Goal: Transaction & Acquisition: Book appointment/travel/reservation

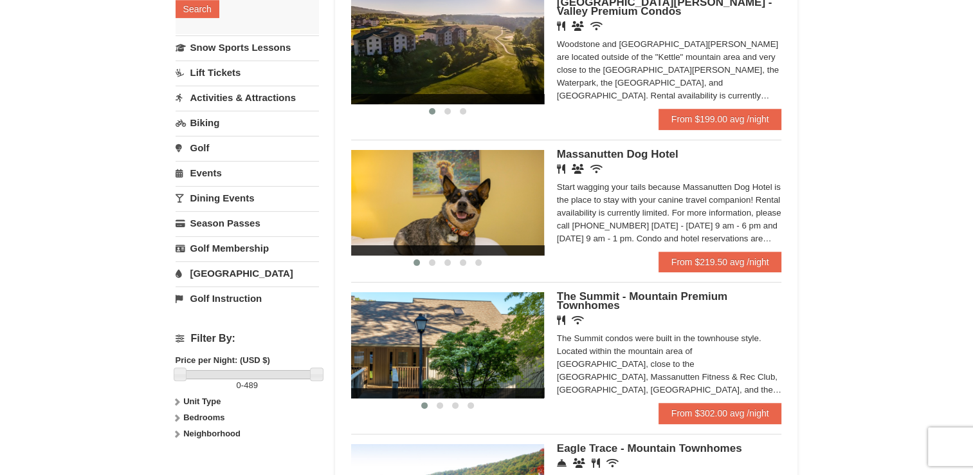
scroll to position [257, 0]
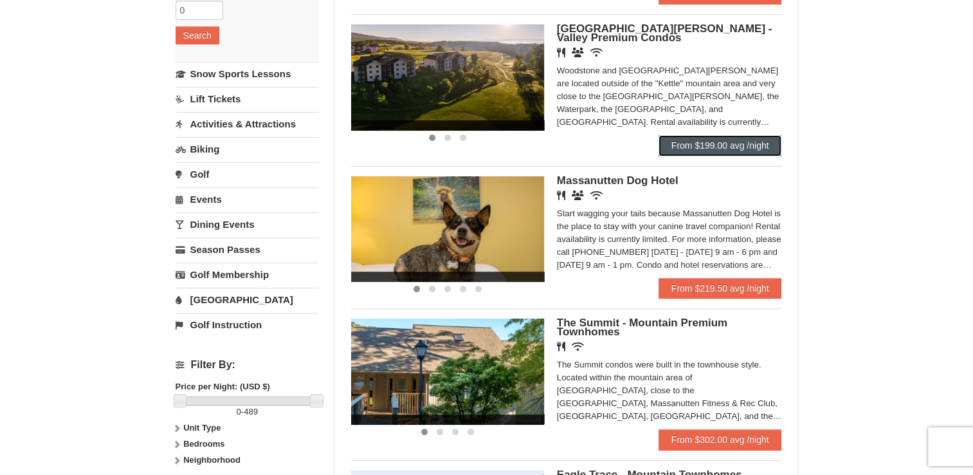
click at [697, 149] on link "From $199.00 avg /night" at bounding box center [719, 145] width 123 height 21
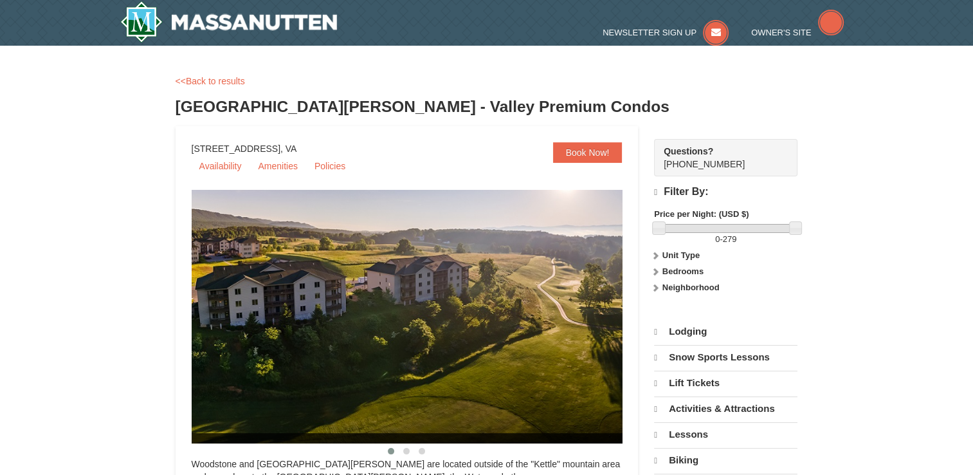
select select "9"
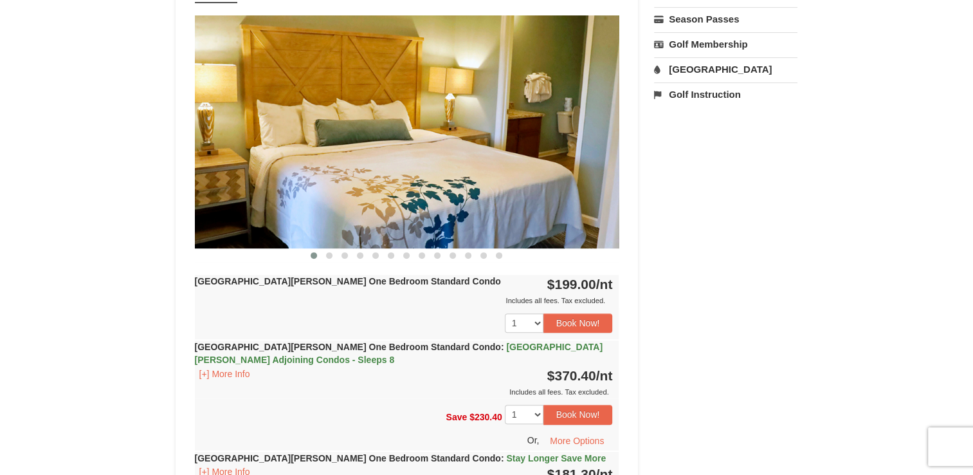
scroll to position [514, 0]
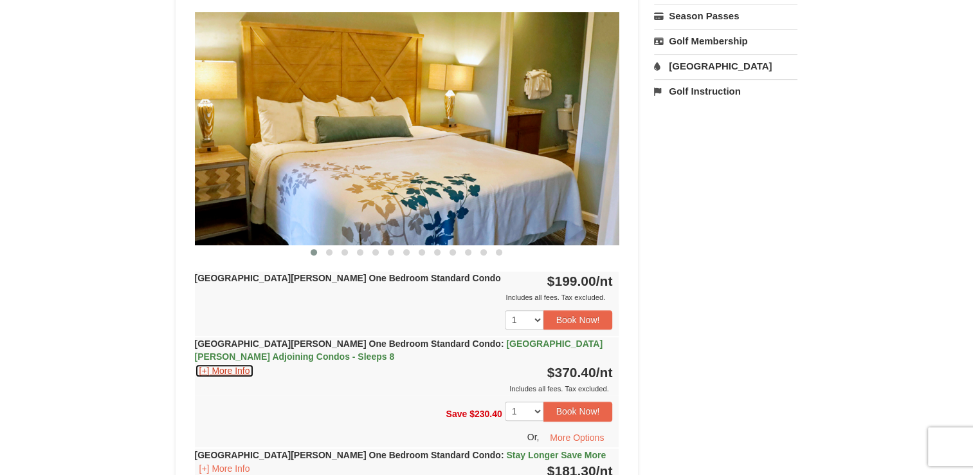
click at [226, 363] on button "[+] More Info" at bounding box center [225, 370] width 60 height 14
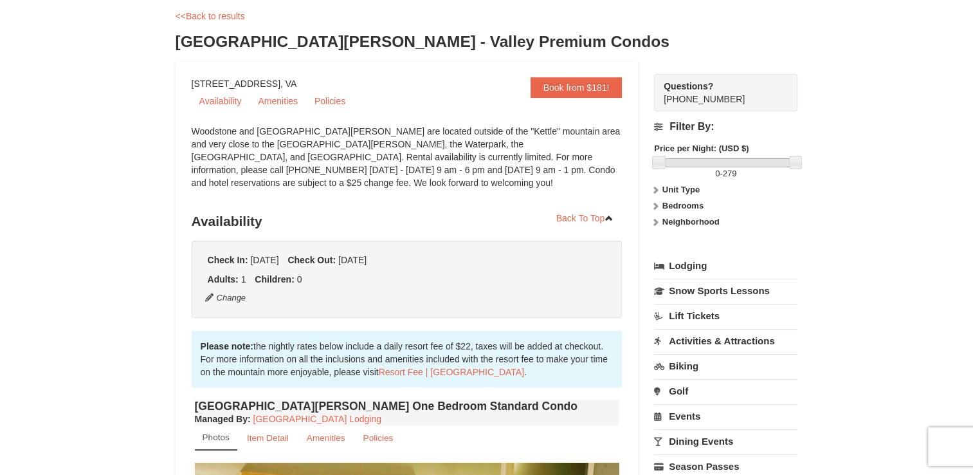
scroll to position [0, 0]
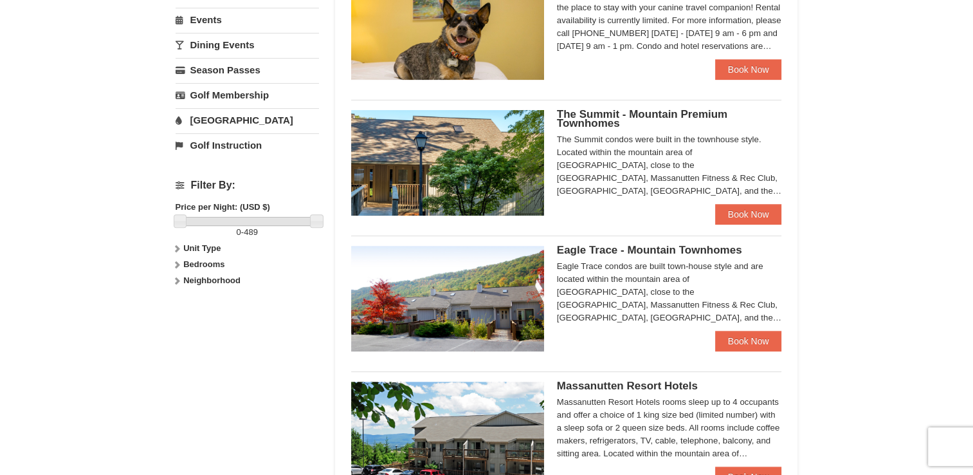
scroll to position [450, 0]
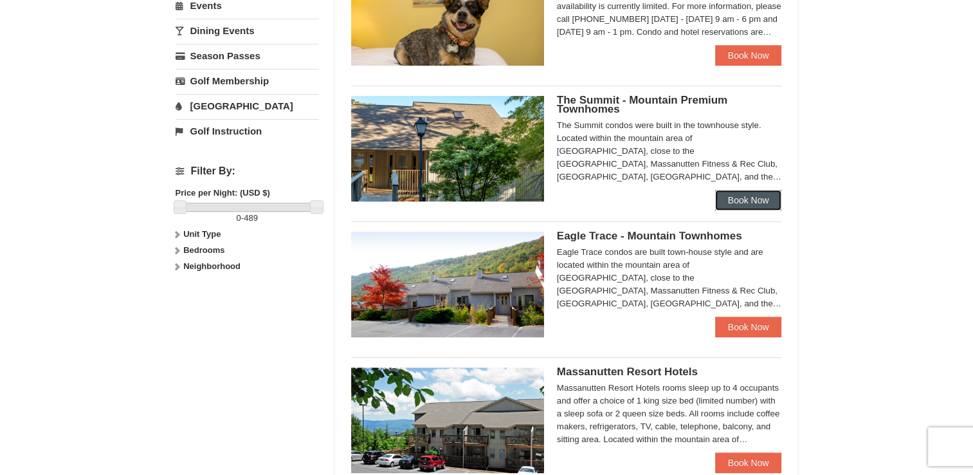
click at [745, 203] on link "Book Now" at bounding box center [748, 200] width 67 height 21
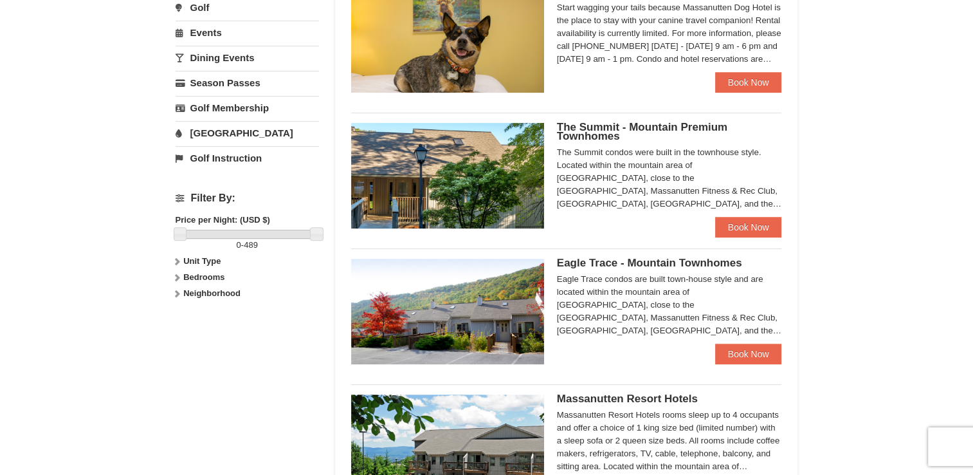
scroll to position [450, 0]
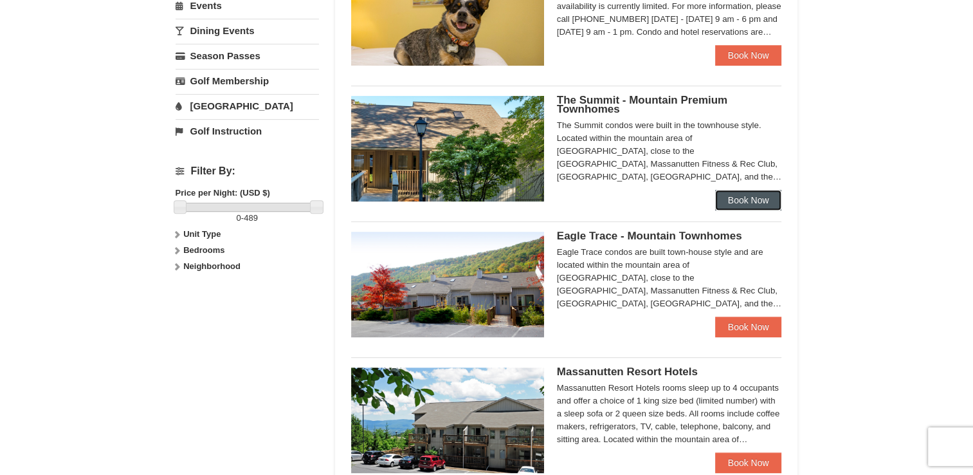
click at [736, 195] on link "Book Now" at bounding box center [748, 200] width 67 height 21
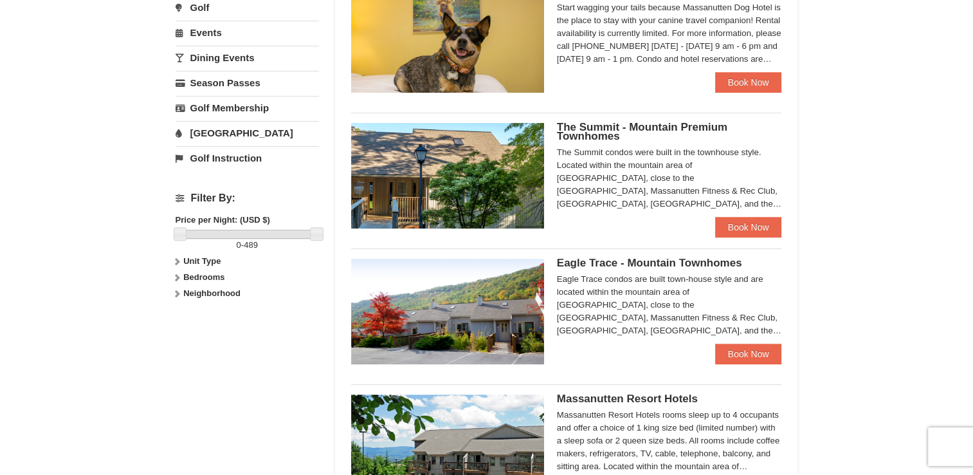
scroll to position [450, 0]
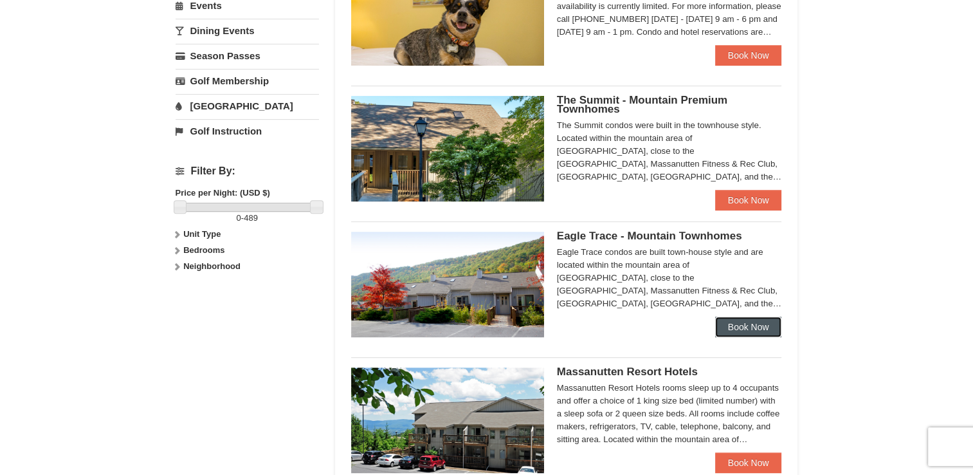
click at [748, 328] on link "Book Now" at bounding box center [748, 326] width 67 height 21
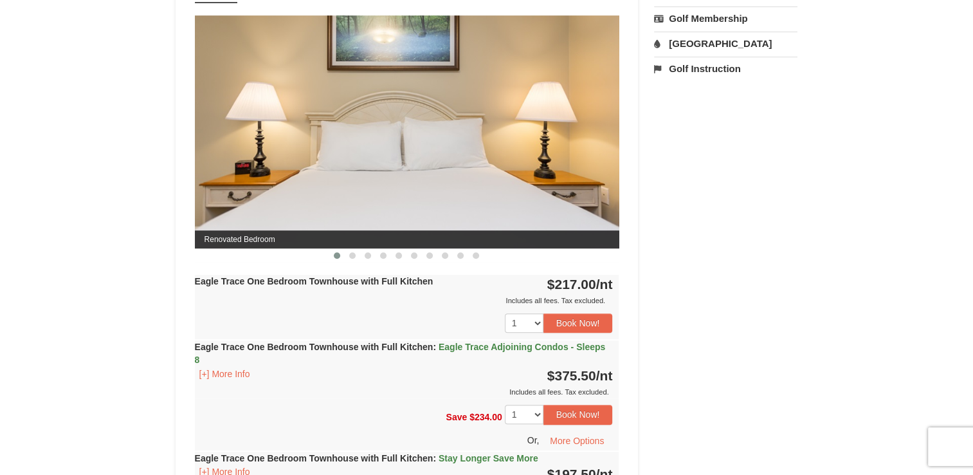
scroll to position [579, 0]
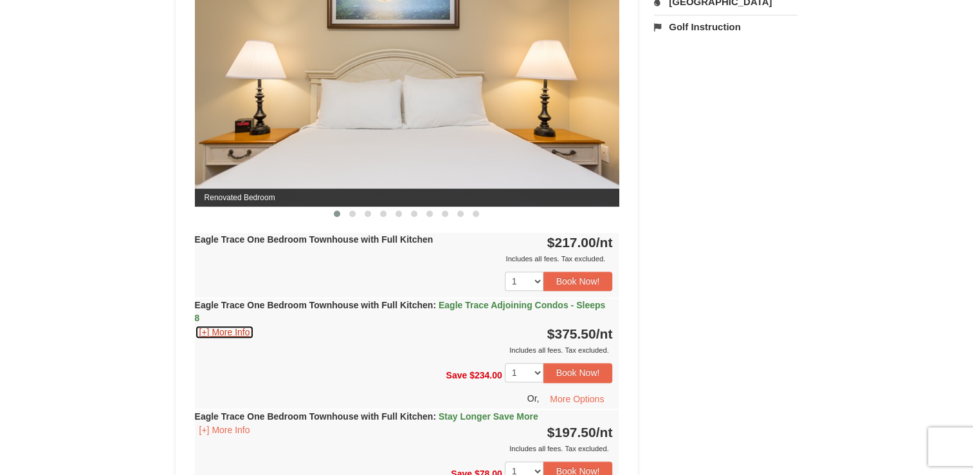
click at [231, 330] on button "[+] More Info" at bounding box center [225, 332] width 60 height 14
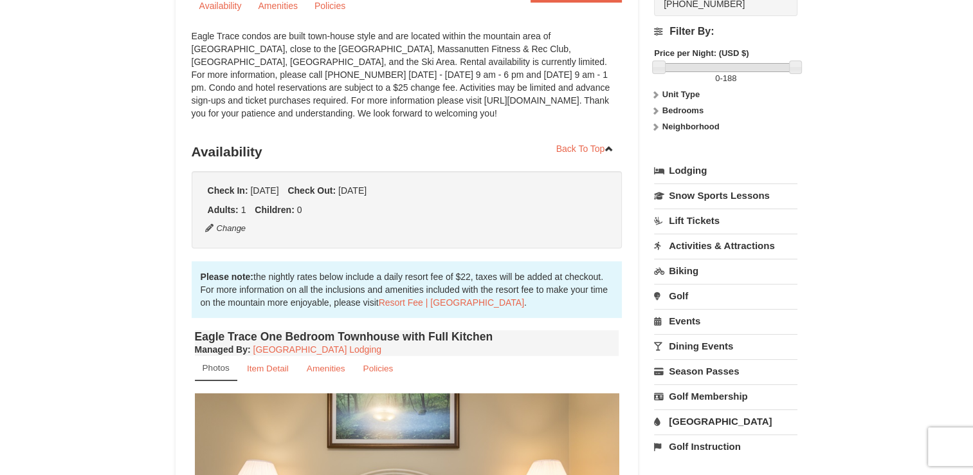
scroll to position [0, 0]
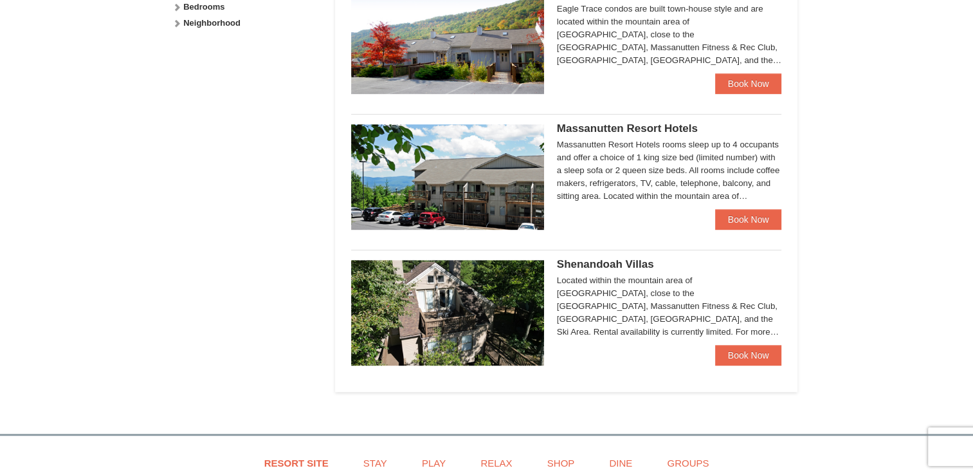
scroll to position [707, 0]
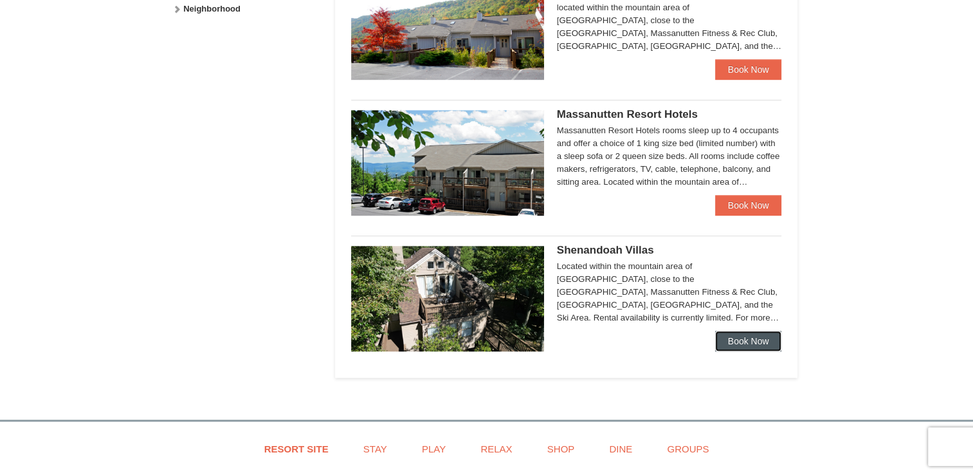
click at [734, 343] on link "Book Now" at bounding box center [748, 340] width 67 height 21
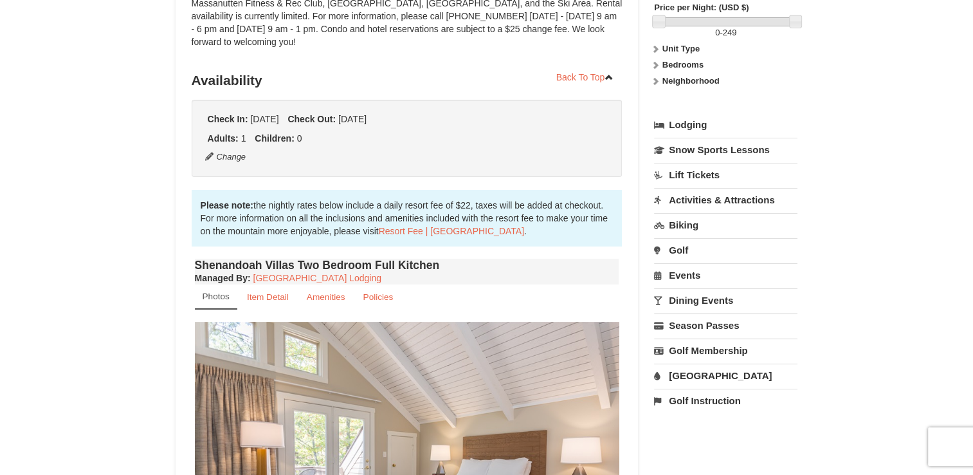
scroll to position [64, 0]
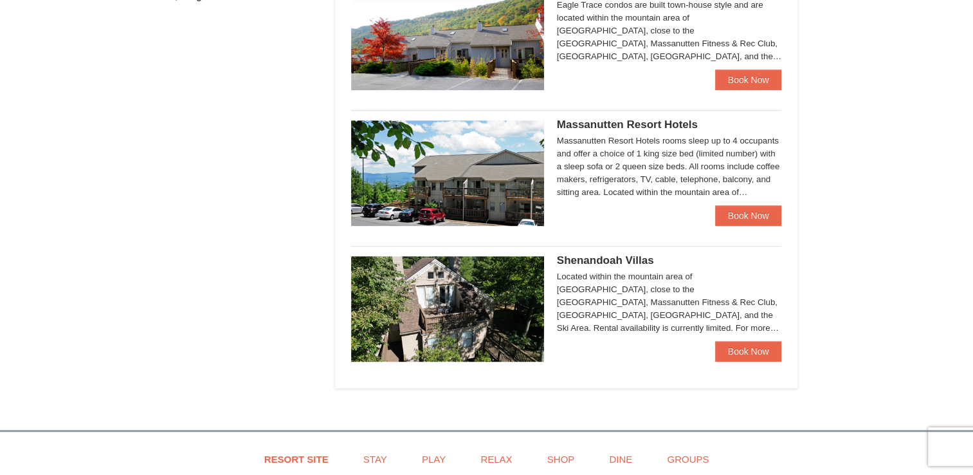
scroll to position [696, 0]
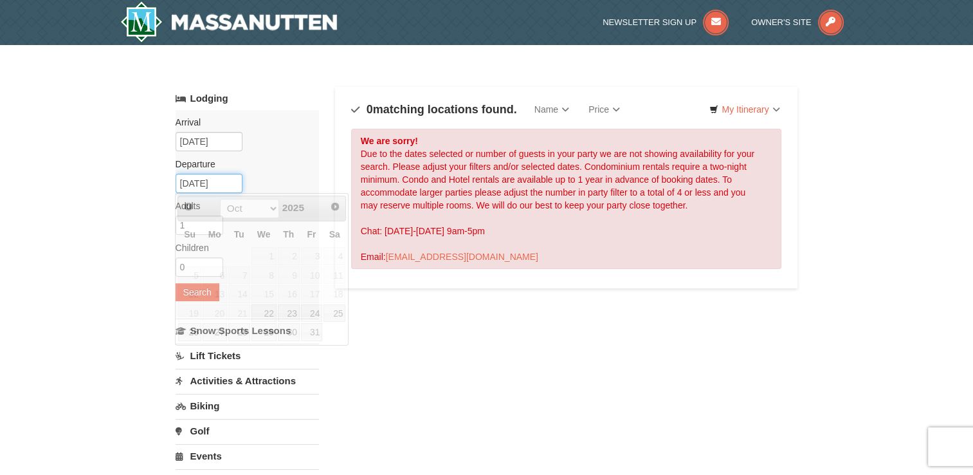
click at [222, 183] on input "[DATE]" at bounding box center [209, 183] width 67 height 19
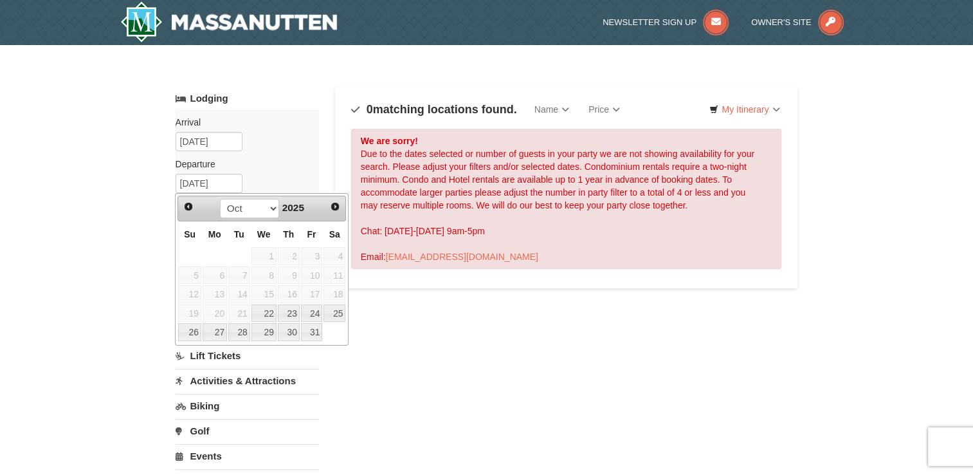
click at [292, 293] on span "16" at bounding box center [289, 294] width 22 height 18
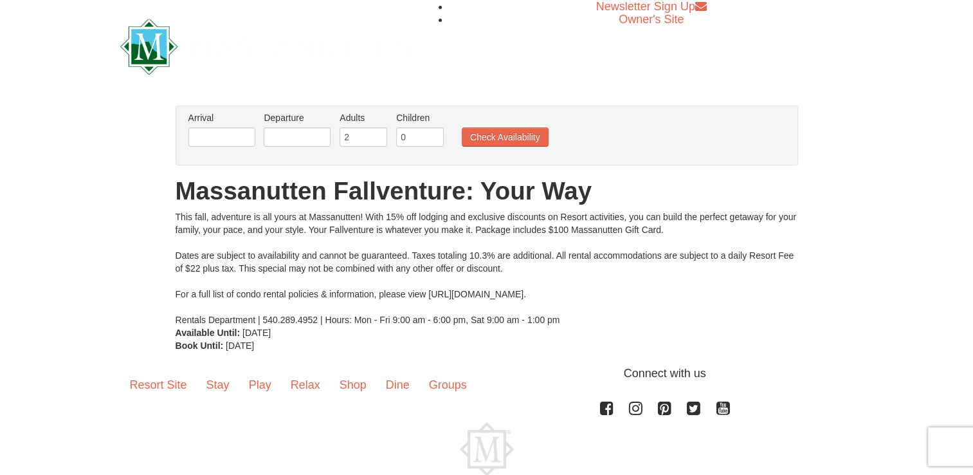
scroll to position [59, 0]
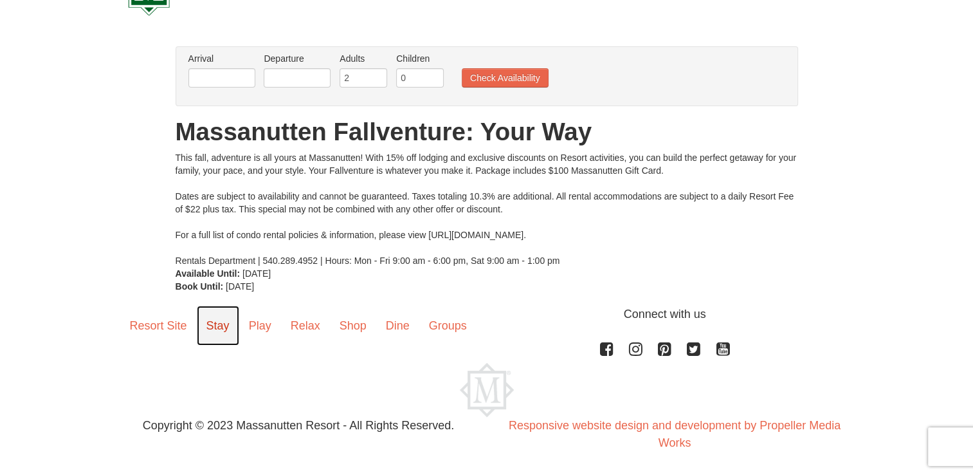
click at [227, 320] on link "Stay" at bounding box center [218, 325] width 42 height 40
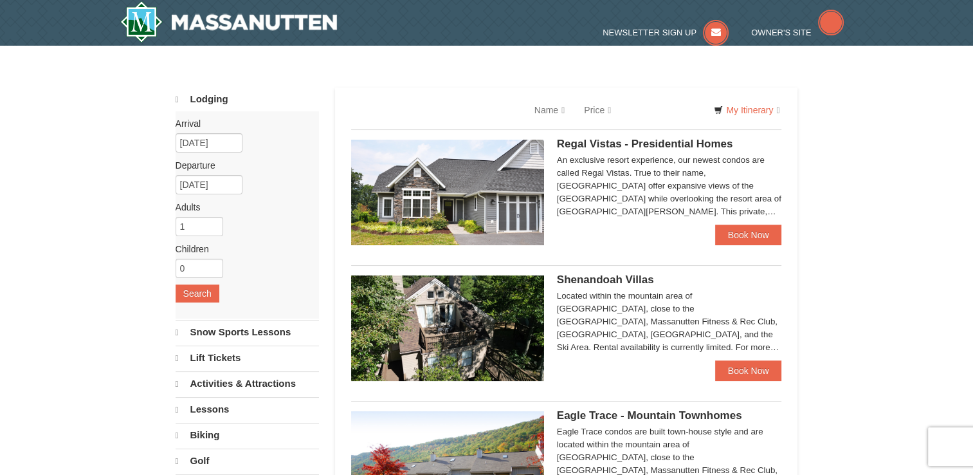
select select "9"
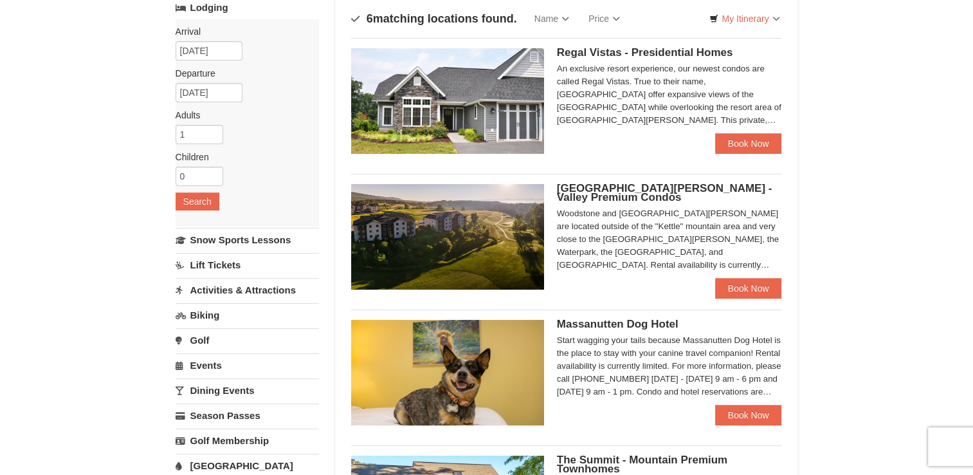
scroll to position [129, 0]
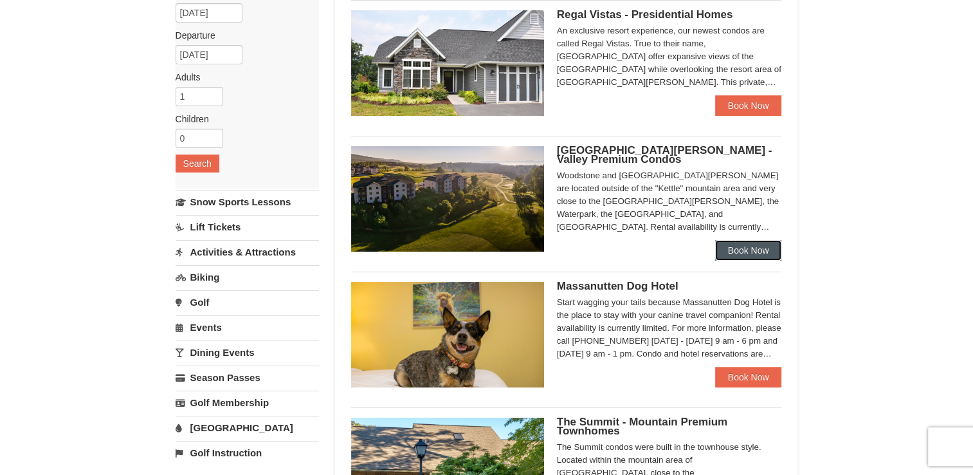
click at [730, 249] on link "Book Now" at bounding box center [748, 250] width 67 height 21
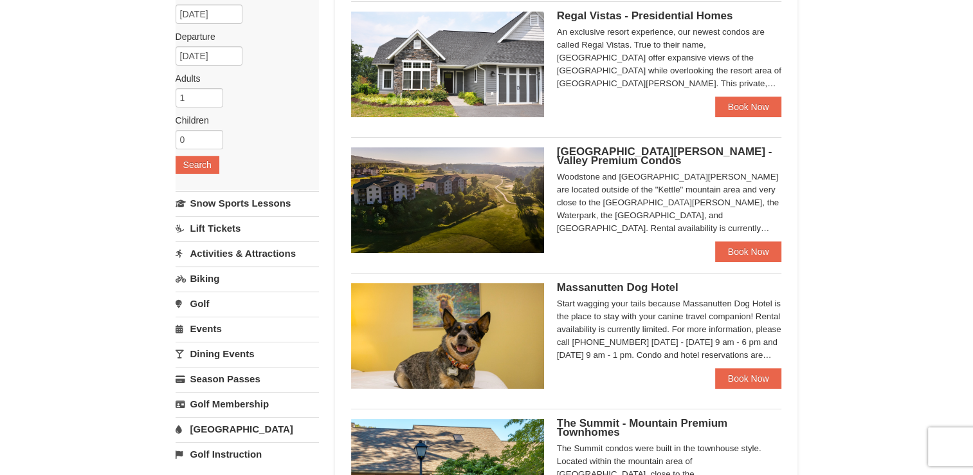
scroll to position [129, 0]
